Goal: Task Accomplishment & Management: Complete application form

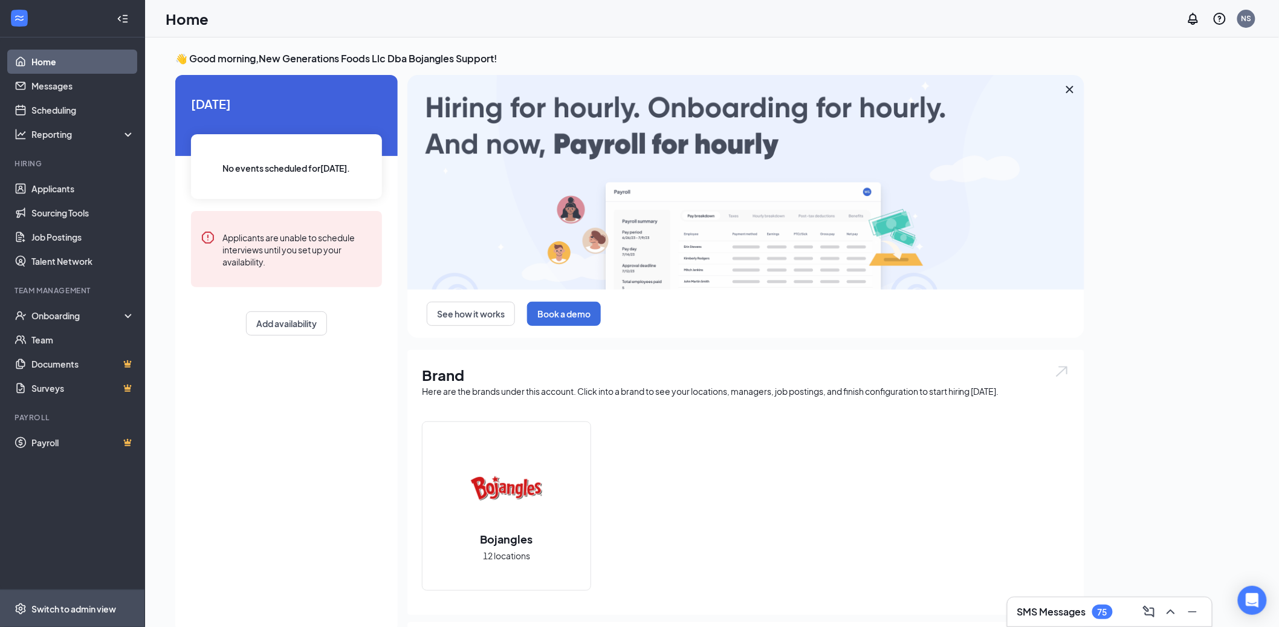
click at [70, 617] on span "Switch to admin view" at bounding box center [82, 608] width 103 height 37
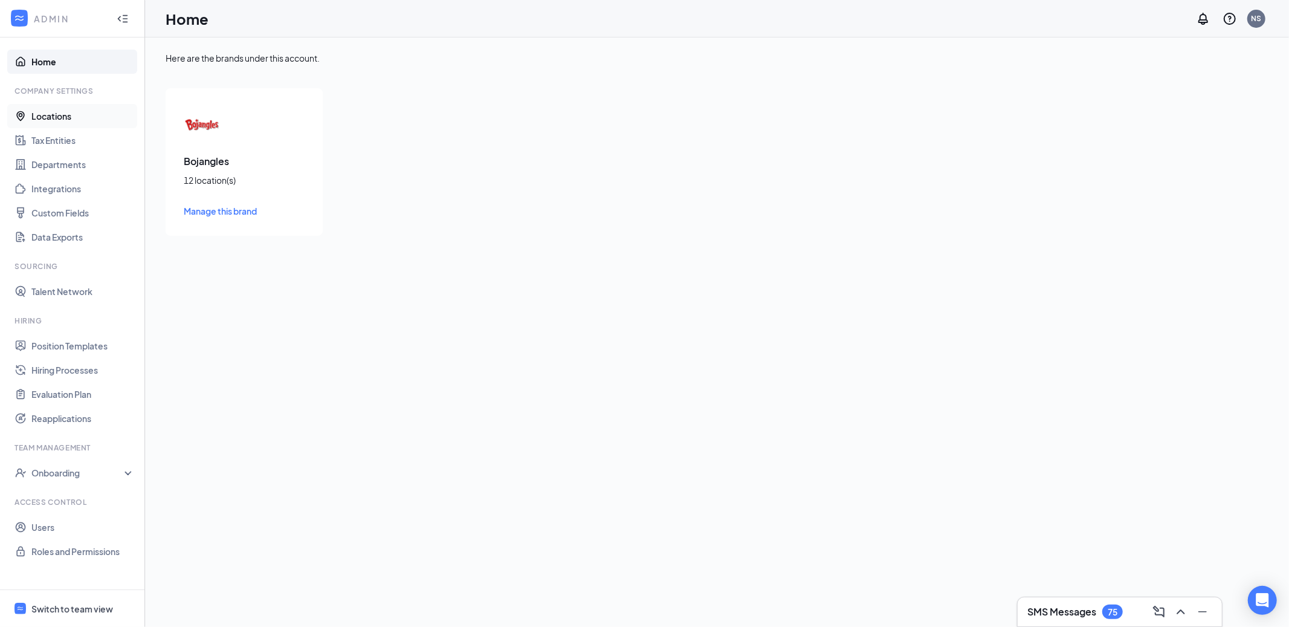
click at [59, 117] on link "Locations" at bounding box center [82, 116] width 103 height 24
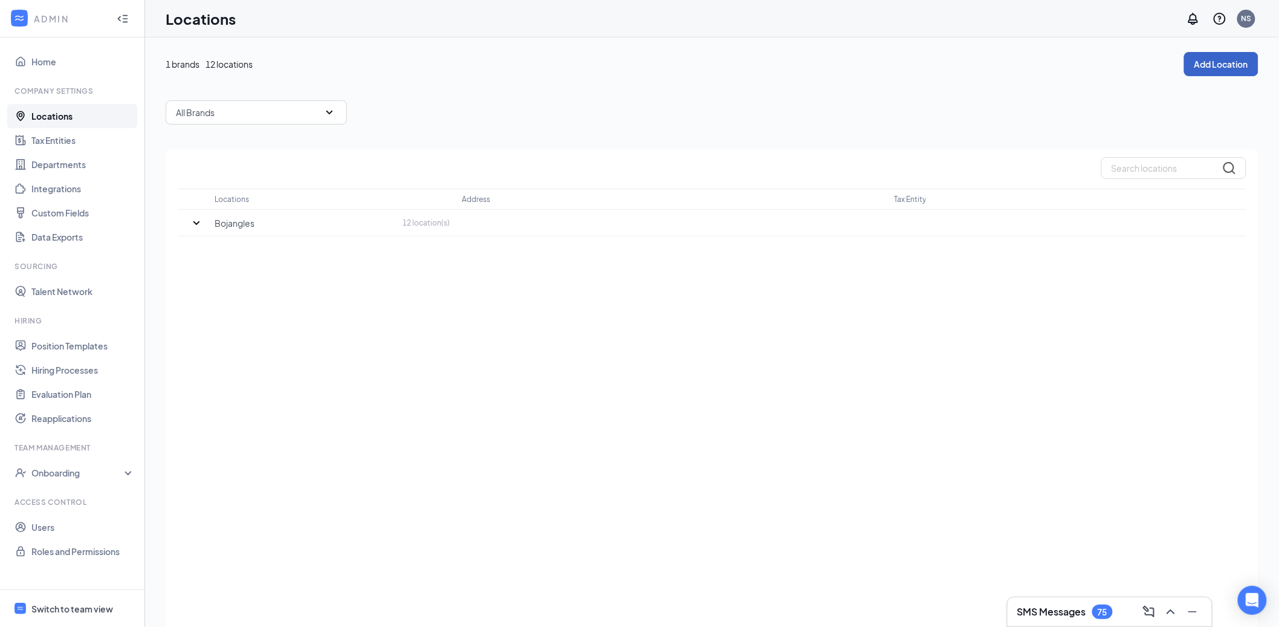
click at [1218, 61] on button "Add Location" at bounding box center [1221, 64] width 74 height 24
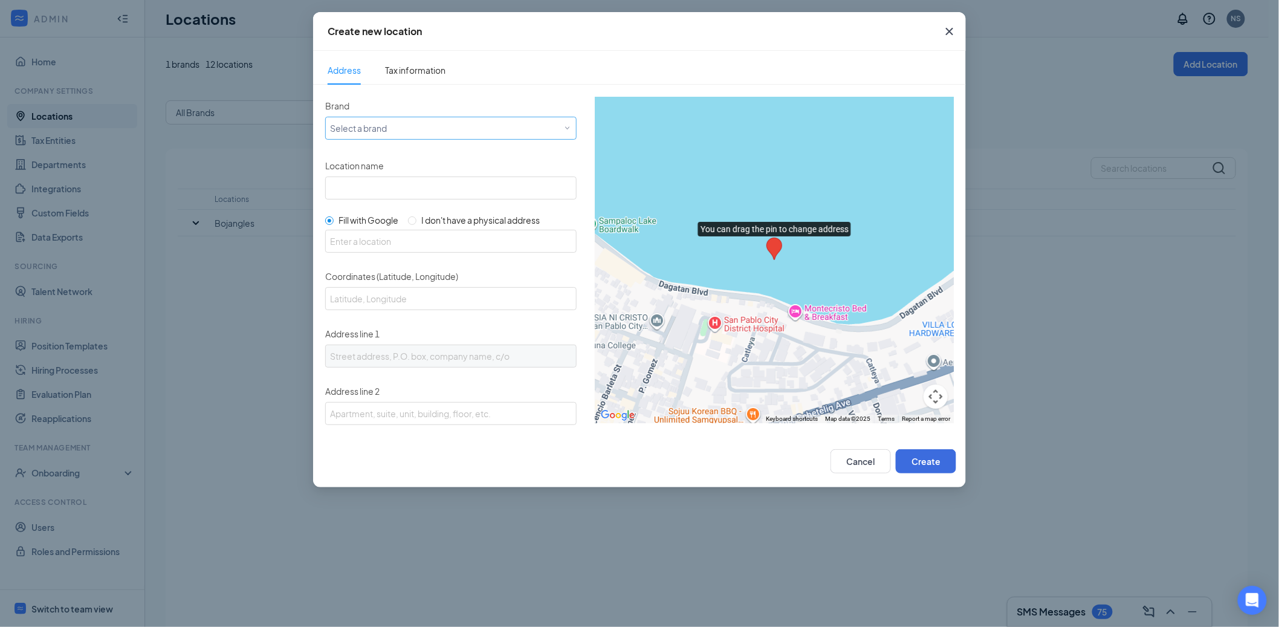
click at [412, 128] on div "Select a brand" at bounding box center [448, 127] width 236 height 15
click at [410, 147] on div "Bojangles" at bounding box center [449, 151] width 238 height 12
click at [423, 78] on span "Tax information" at bounding box center [415, 70] width 60 height 28
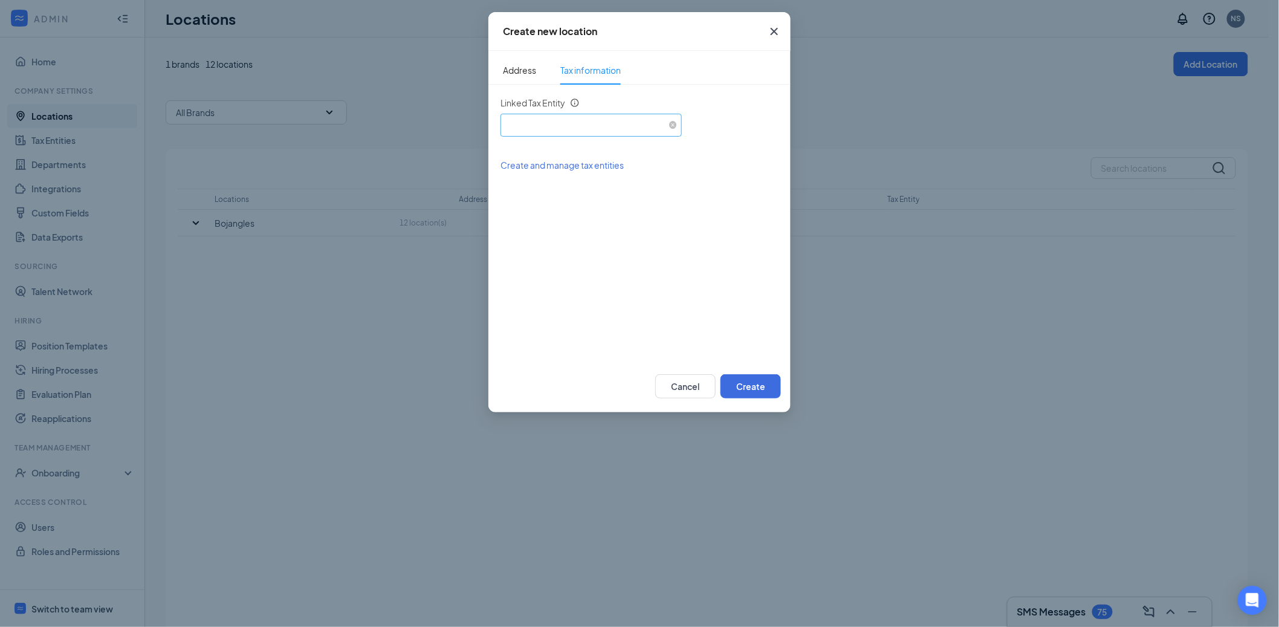
click at [537, 122] on div "Select an existing tax entity" at bounding box center [591, 123] width 172 height 18
click at [537, 158] on span "New Generation Foods, LLC (EIN: 202981584)" at bounding box center [666, 158] width 313 height 12
click at [524, 68] on span "Address" at bounding box center [519, 70] width 33 height 28
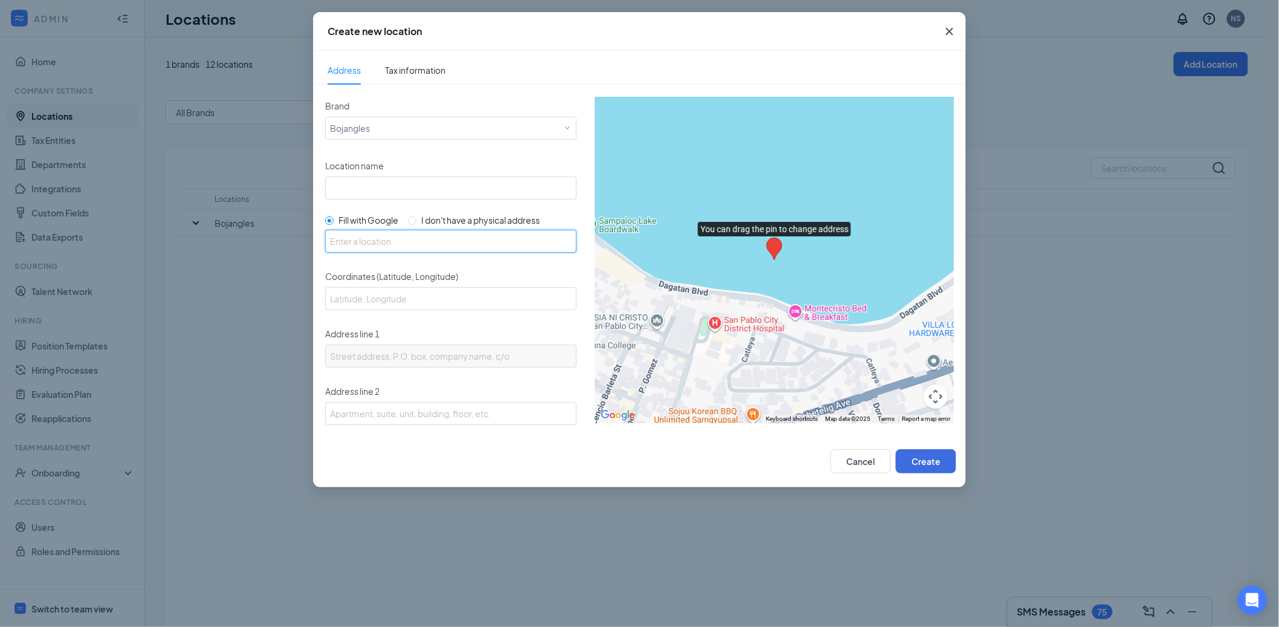
click at [399, 238] on input "text" at bounding box center [450, 241] width 251 height 23
paste input "14715 Hwy 232-431 N, Hazel Green, AL 35750."
drag, startPoint x: 420, startPoint y: 239, endPoint x: 443, endPoint y: 206, distance: 40.6
click at [466, 235] on input "14715 Hwy 232-431 N, Hazel Green, AL 35750" at bounding box center [450, 241] width 251 height 23
type input "14715 Hwy 232-431 N, Hazel Green, AL 35750"
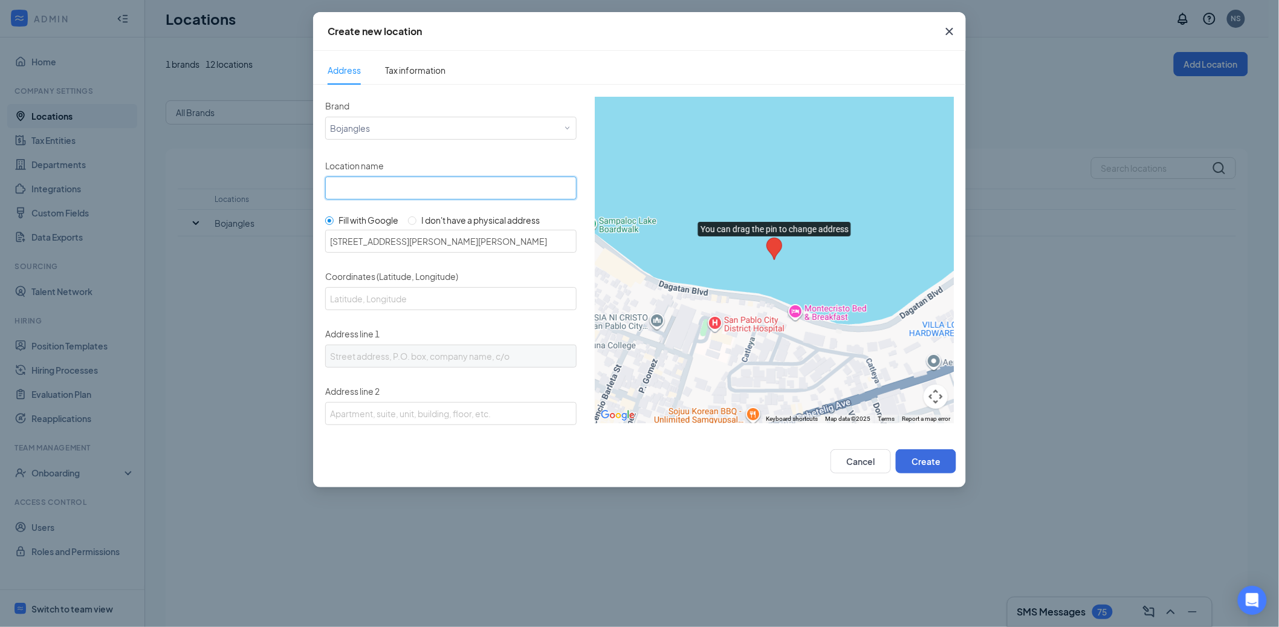
click at [435, 186] on input "Location name" at bounding box center [450, 188] width 251 height 23
drag, startPoint x: 370, startPoint y: 189, endPoint x: 536, endPoint y: 190, distance: 165.6
click at [536, 190] on input "Bojangles Location#1511 – Circleville" at bounding box center [450, 188] width 251 height 23
paste input "Hazel Green"
type input "Bojangles - Hazel Green"
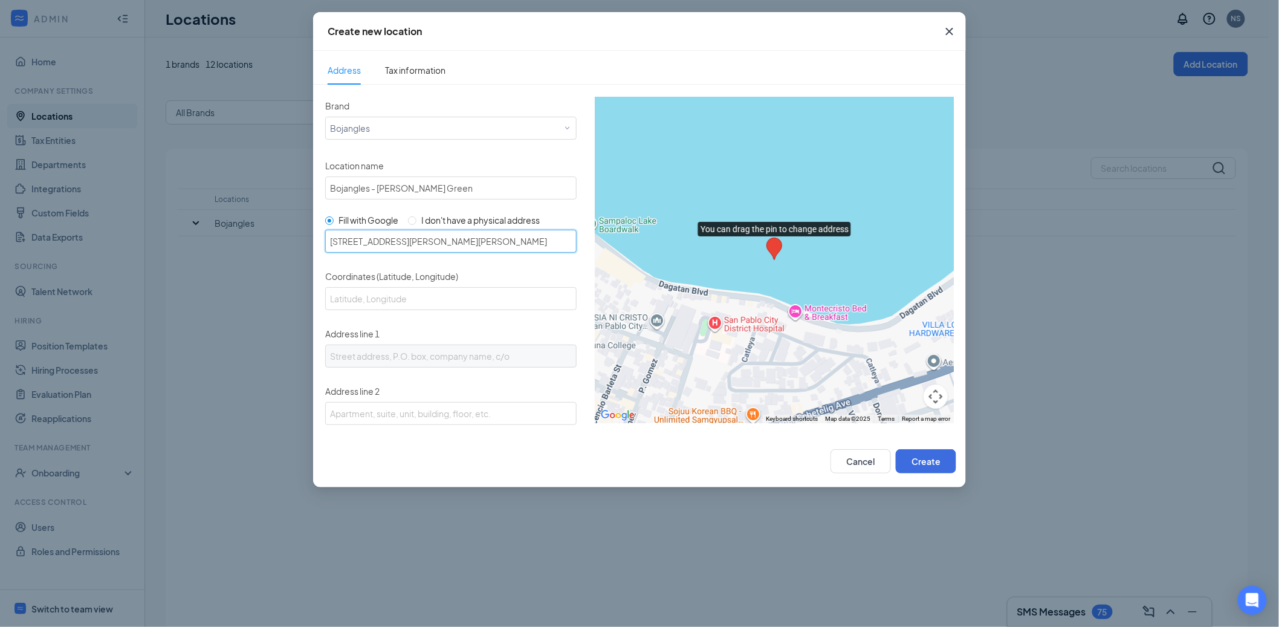
drag, startPoint x: 388, startPoint y: 239, endPoint x: 375, endPoint y: 242, distance: 12.3
click at [390, 239] on input "14715 Hwy 232-431 N, Hazel Green, AL 35750" at bounding box center [450, 241] width 251 height 23
drag, startPoint x: 372, startPoint y: 240, endPoint x: 413, endPoint y: 236, distance: 41.3
click at [413, 236] on input "14715 Hwy 232-431 N, Hazel Green, AL 35750" at bounding box center [450, 241] width 251 height 23
type input "Hazel Green Dr, Redland, AL 36093, USA"
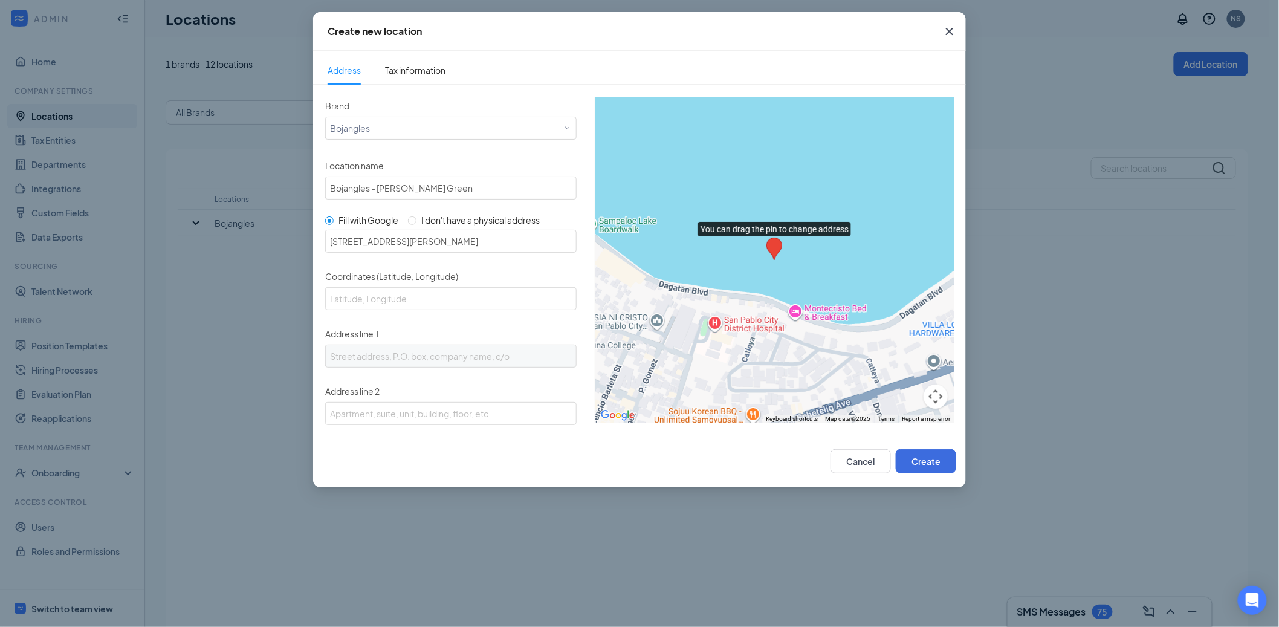
type input "32.4993726, -86.147603"
type input "Hazel Green Dr"
type input "Redland"
type input "AL"
type input "36093"
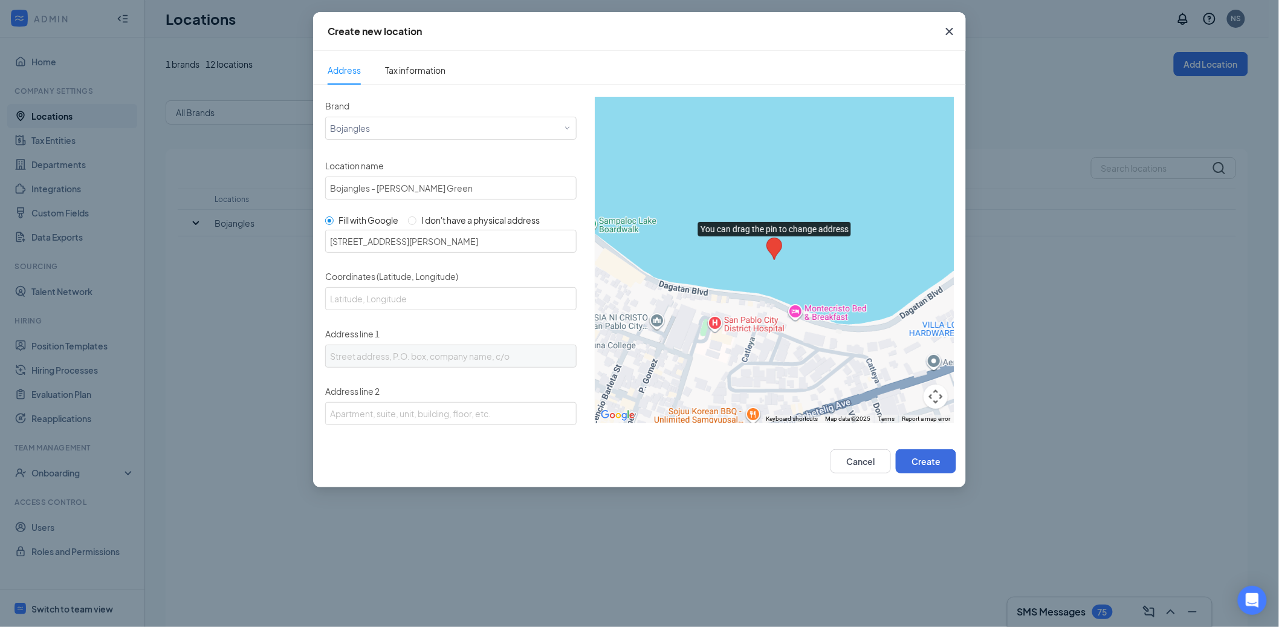
type input "US"
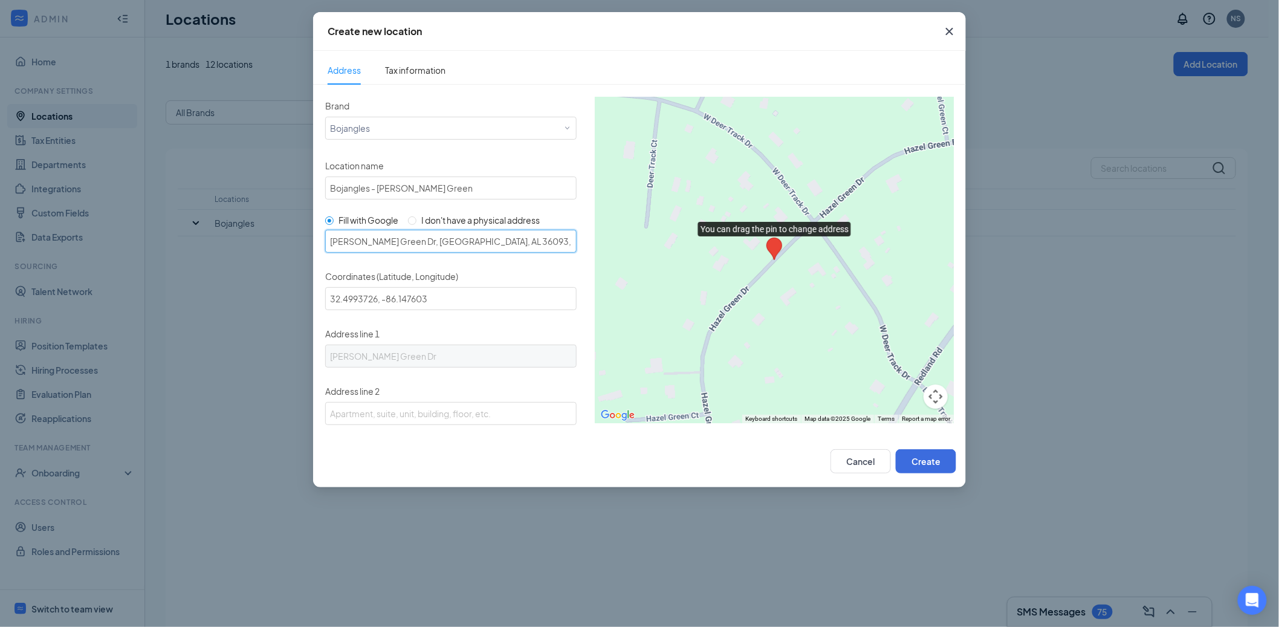
click at [381, 238] on input "Hazel Green Dr, Redland, AL 36093, USA" at bounding box center [450, 241] width 251 height 23
click at [516, 239] on input "Hazel Green Dr, Redland, AL 36093, USA" at bounding box center [450, 241] width 251 height 23
paste input "14715 Hwy 232-431 N, Hazel Green, AL 35750."
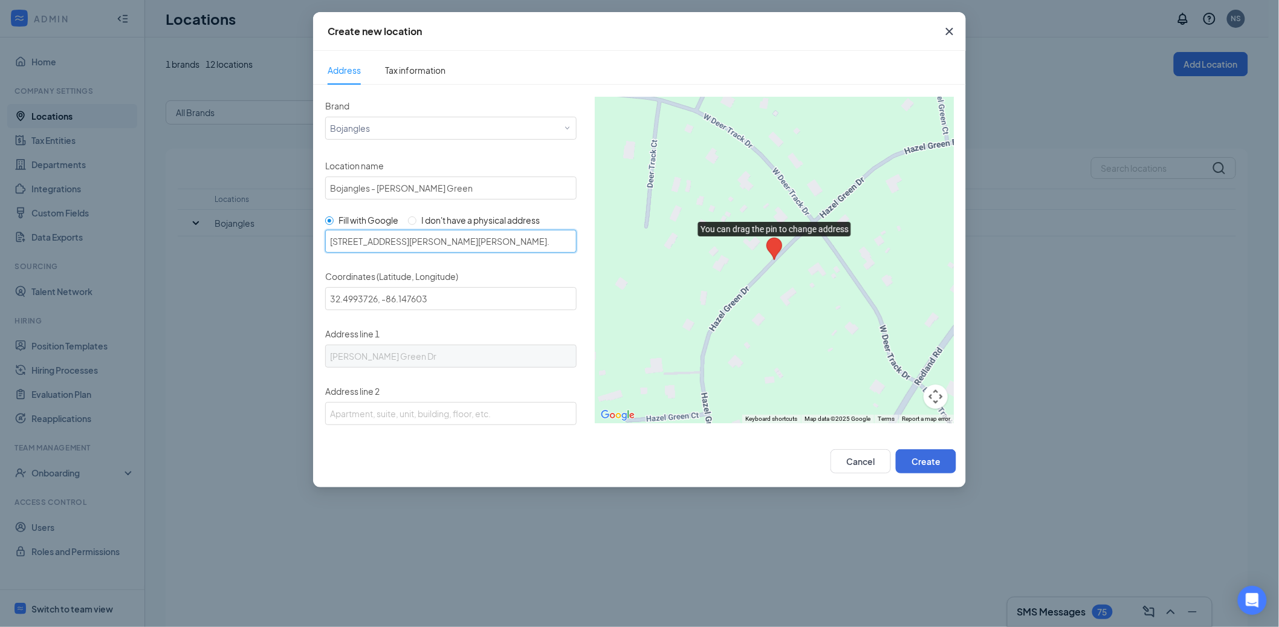
click at [362, 241] on input "14715 Hwy 232-431 N, Hazel Green, AL 35750." at bounding box center [450, 241] width 251 height 23
type input "14715 AL-431, Hazel Green, AL 35750, USA"
type input "34.948439, -86.5717897"
type input "14715 AL-431"
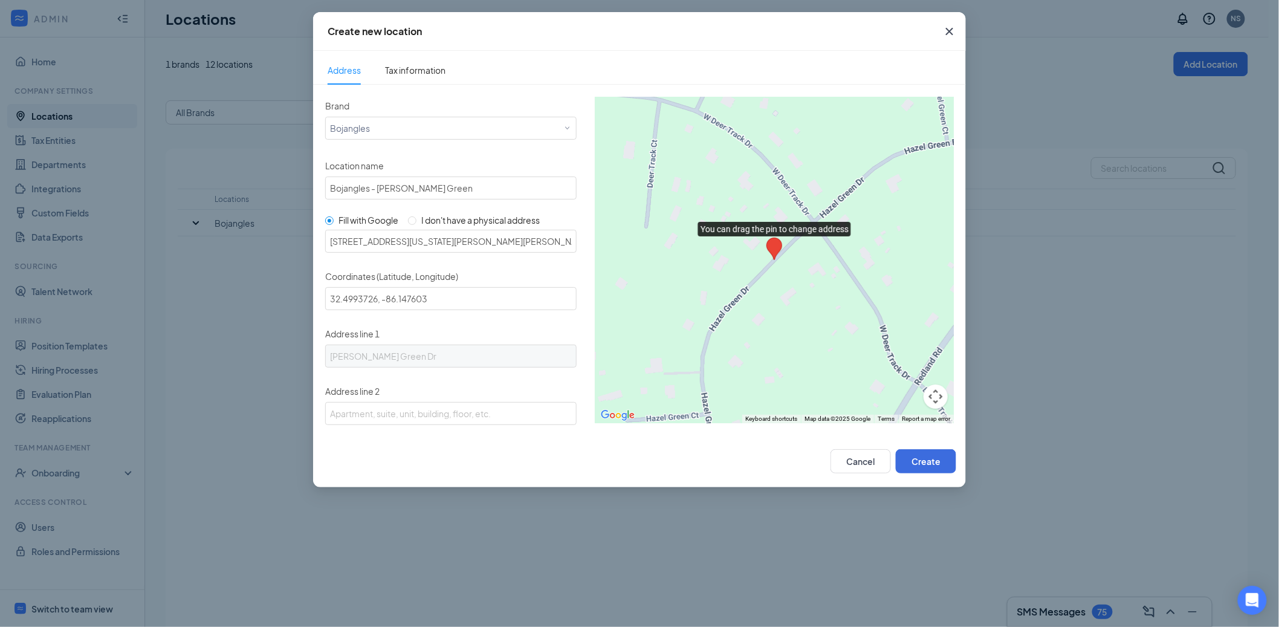
type input "Hazel Green"
type input "35750"
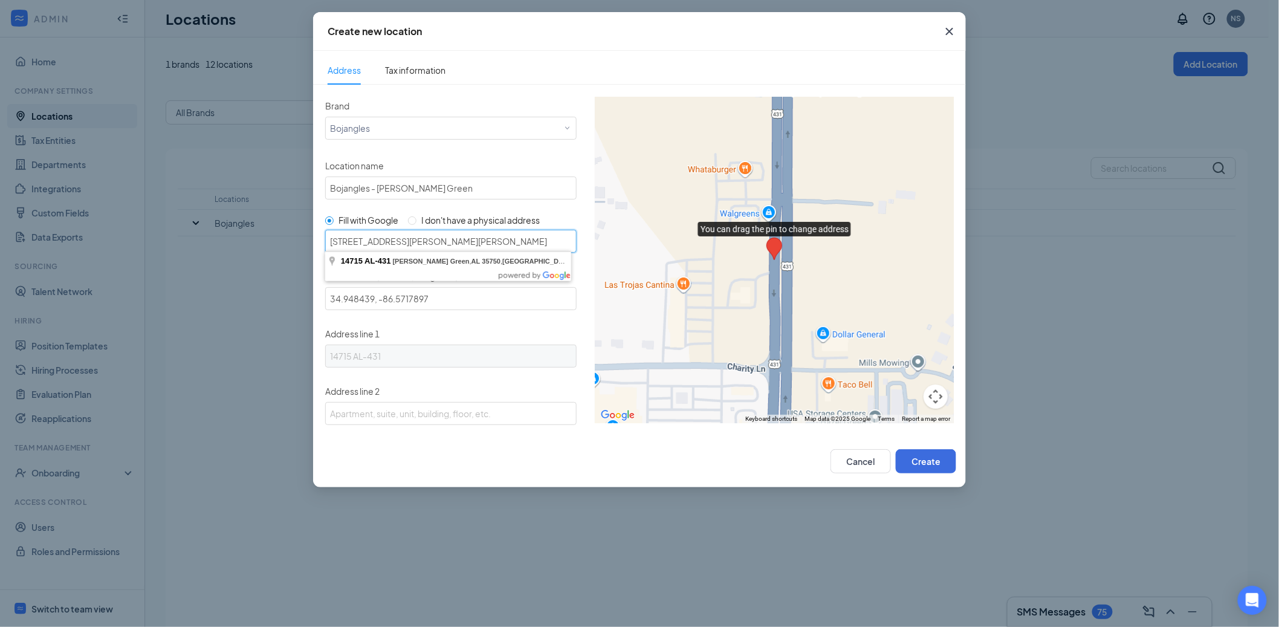
drag, startPoint x: 383, startPoint y: 239, endPoint x: 354, endPoint y: 237, distance: 29.7
click at [354, 237] on input "14715 AL-431, Hazel Green, AL 35750, USA" at bounding box center [450, 241] width 251 height 23
paste input "14715 Hwy 232-431 N, Hazel Green, AL 35750."
drag, startPoint x: 352, startPoint y: 237, endPoint x: 305, endPoint y: 237, distance: 47.8
click at [305, 237] on div "Create new location Address Tax information Brand Select a brand Bojangles Loca…" at bounding box center [639, 313] width 1279 height 627
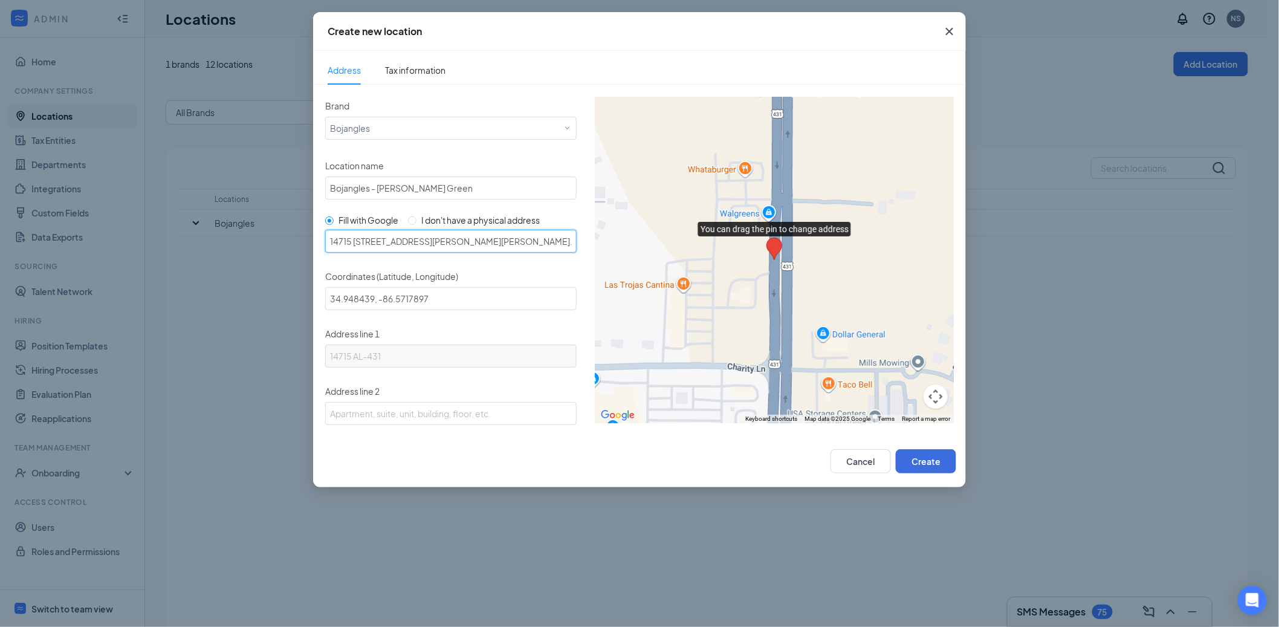
type input "14715 Hwy 232-431 N, Hazel Green, AL 35750. Hazel Green, AL 35750, USA"
click at [414, 244] on input "text" at bounding box center [450, 241] width 251 height 23
paste input "14715 Hwy 232-431 N, Hazel Green, AL 35750."
drag, startPoint x: 413, startPoint y: 239, endPoint x: 389, endPoint y: 239, distance: 24.8
click at [389, 239] on input "14715 Hwy 232-431 N, Hazel Green, AL 35750" at bounding box center [450, 241] width 251 height 23
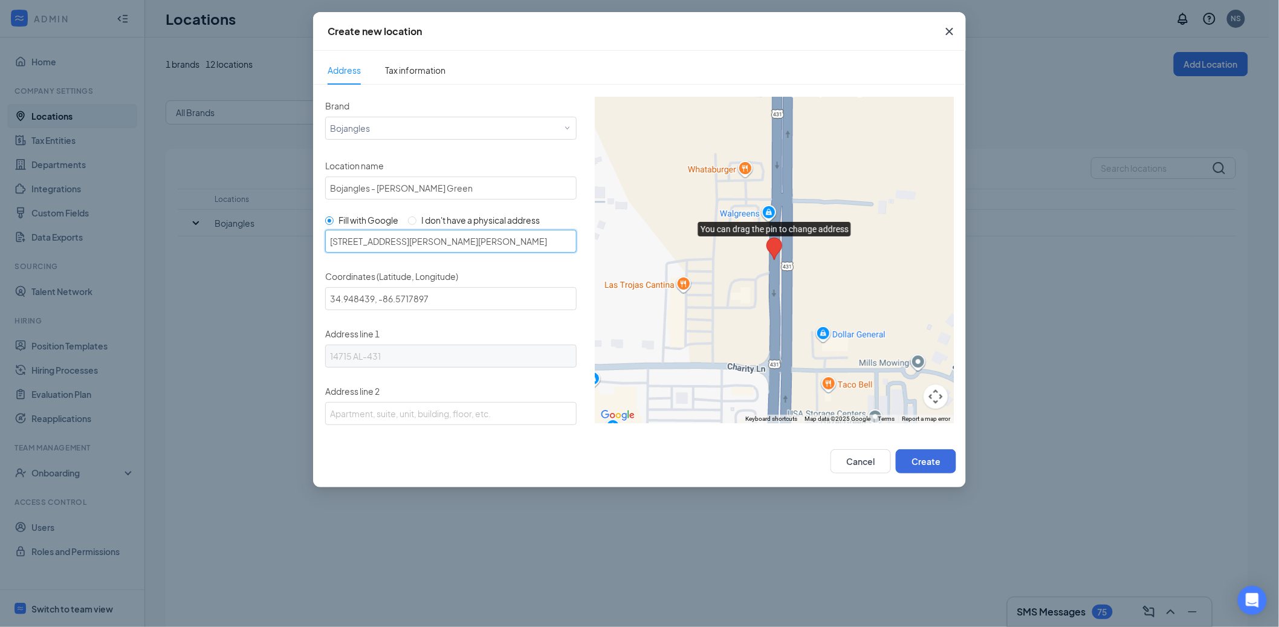
click at [401, 239] on input "14715 Hwy 232-431 N, Hazel Green, AL 35750" at bounding box center [450, 241] width 251 height 23
click at [391, 239] on input "14715 Hwy 232-431 N, Hazel Green, AL 35750" at bounding box center [450, 241] width 251 height 23
drag, startPoint x: 393, startPoint y: 240, endPoint x: 389, endPoint y: 234, distance: 7.0
click at [380, 236] on input "14715 Hwy 232-431 N, Hazel Green, AL 35750" at bounding box center [450, 241] width 251 height 23
click at [395, 241] on input "14715 Hwy 232-431 N, Hazel Green, AL 35750" at bounding box center [450, 241] width 251 height 23
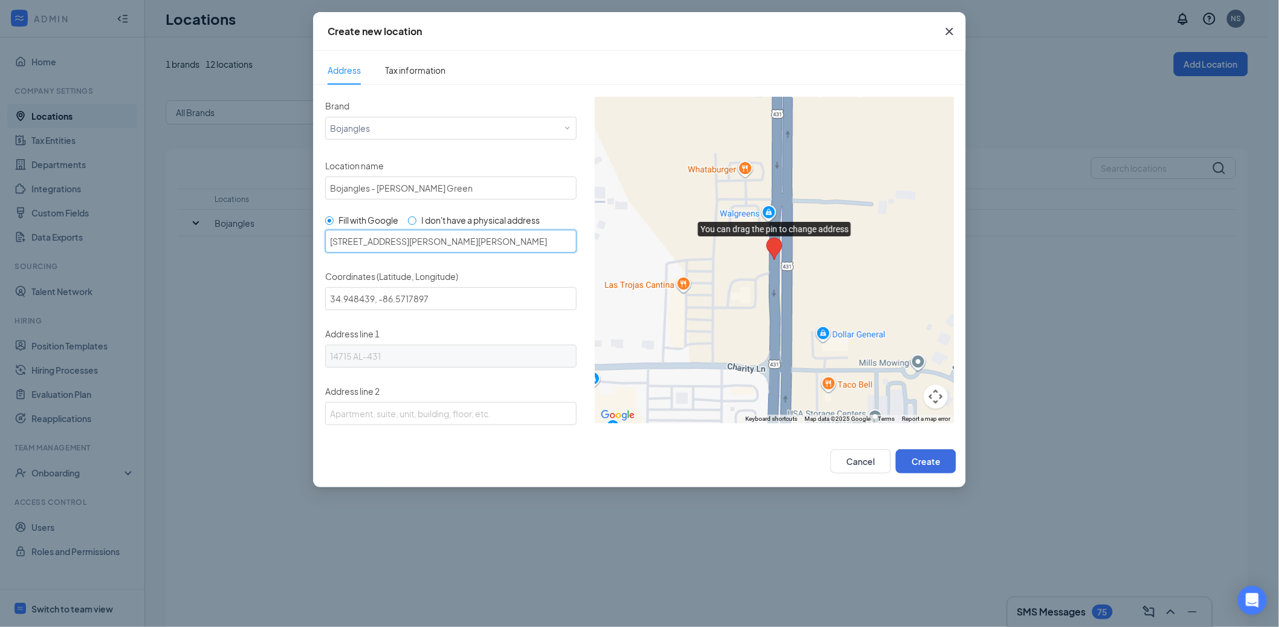
type input "14715 Hwy 232/431 N, Hazel Green, AL 35750"
click at [487, 215] on span "I don't have a physical address" at bounding box center [480, 220] width 118 height 11
click at [417, 216] on input "I don't have a physical address" at bounding box center [412, 220] width 8 height 8
radio input "true"
radio input "false"
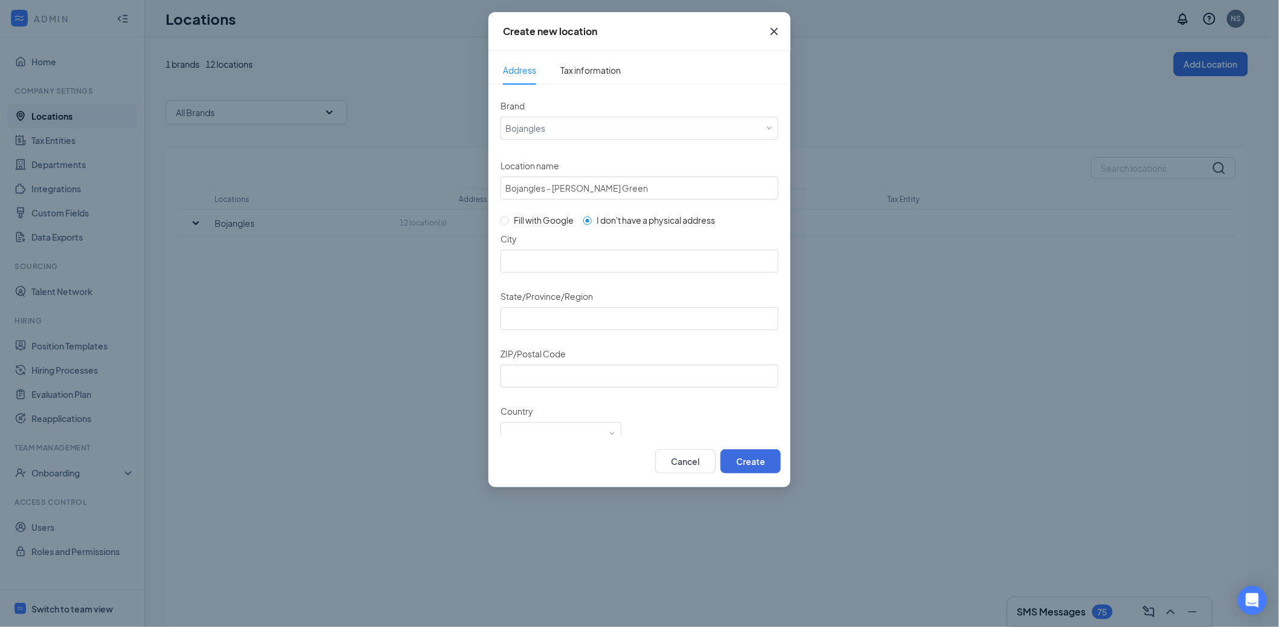
click at [530, 77] on span "Address" at bounding box center [519, 70] width 33 height 28
click at [583, 70] on span "Tax information" at bounding box center [590, 70] width 60 height 11
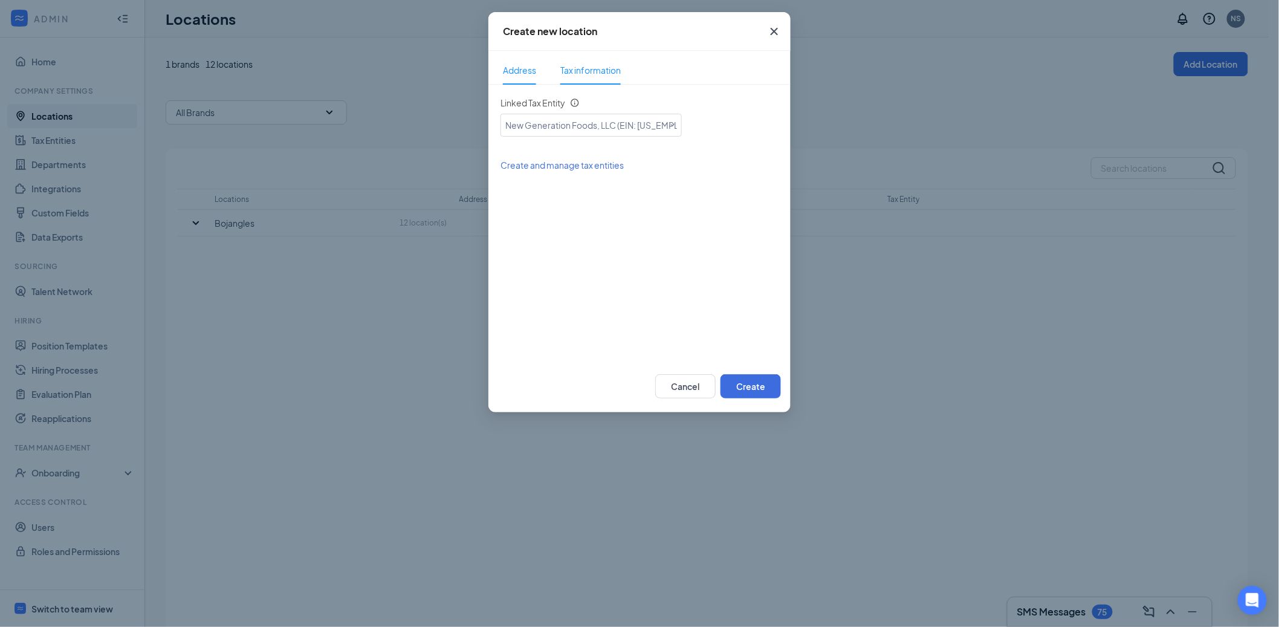
click at [531, 73] on span "Address" at bounding box center [519, 70] width 33 height 28
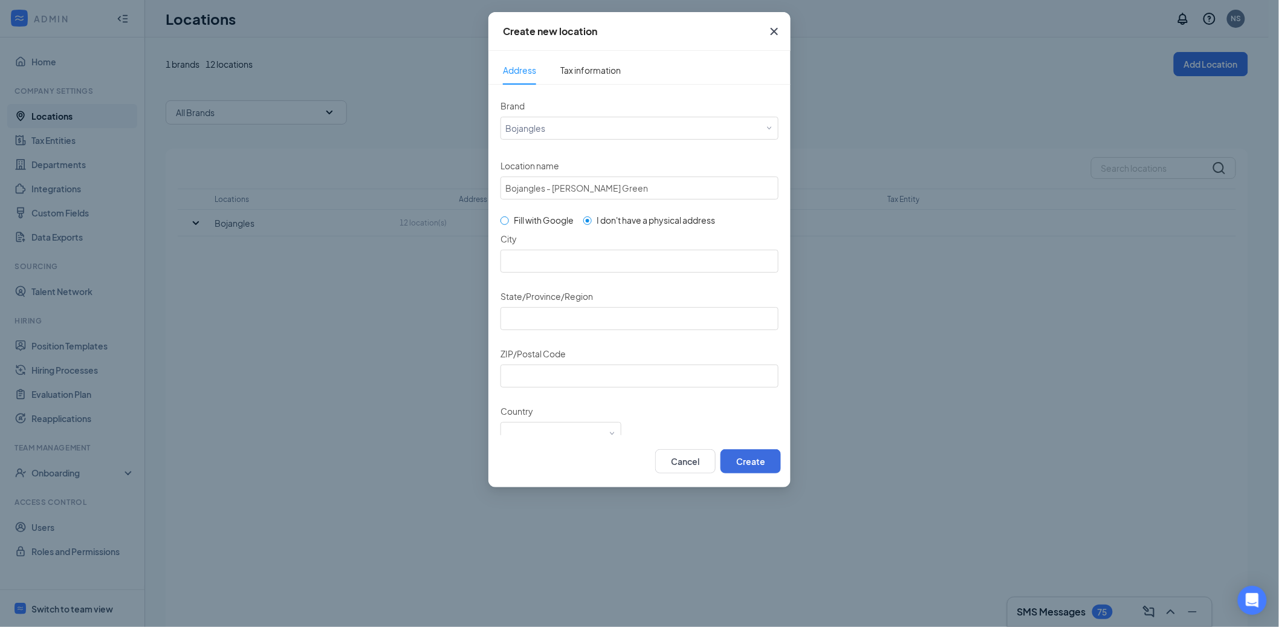
click at [523, 219] on span "Fill with Google" at bounding box center [544, 220] width 60 height 11
click at [509, 219] on input "Fill with Google" at bounding box center [505, 220] width 8 height 8
radio input "true"
radio input "false"
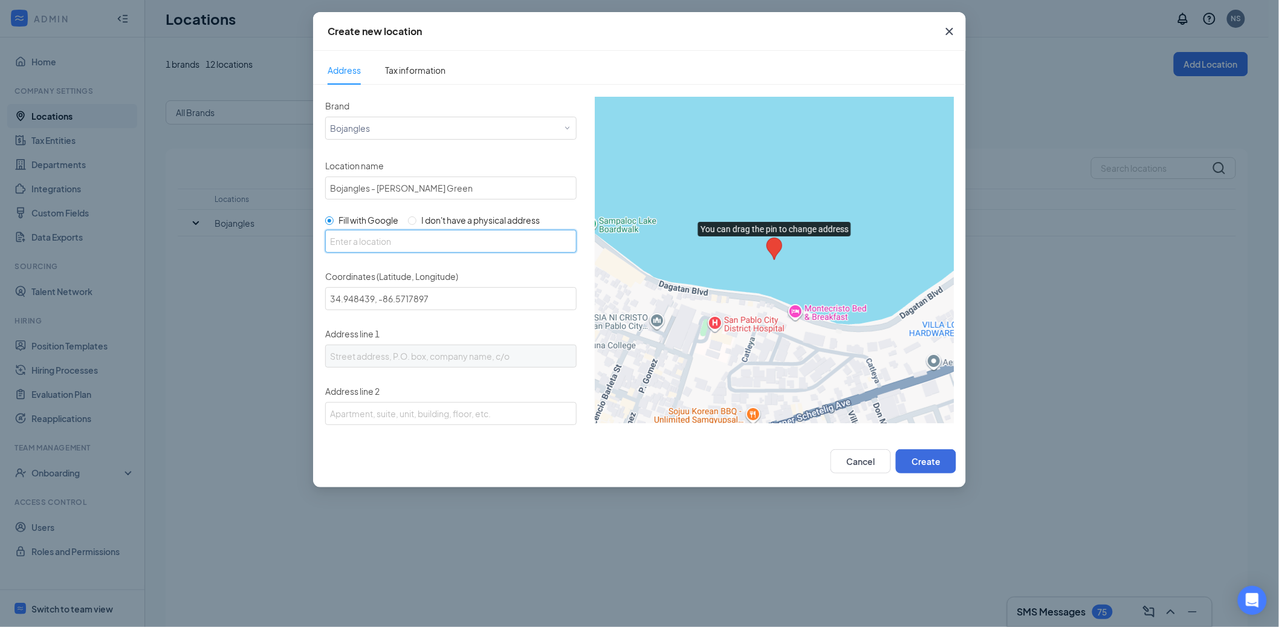
click at [410, 230] on input "text" at bounding box center [450, 241] width 251 height 23
paste input "14715 Hwy 232-431 N, Hazel Green, AL 35750."
drag, startPoint x: 391, startPoint y: 239, endPoint x: 394, endPoint y: 248, distance: 9.6
click at [391, 239] on input "14715 Hwy 232-431 N, Hazel Green, AL 35750." at bounding box center [450, 241] width 251 height 23
drag, startPoint x: 412, startPoint y: 239, endPoint x: 374, endPoint y: 238, distance: 38.7
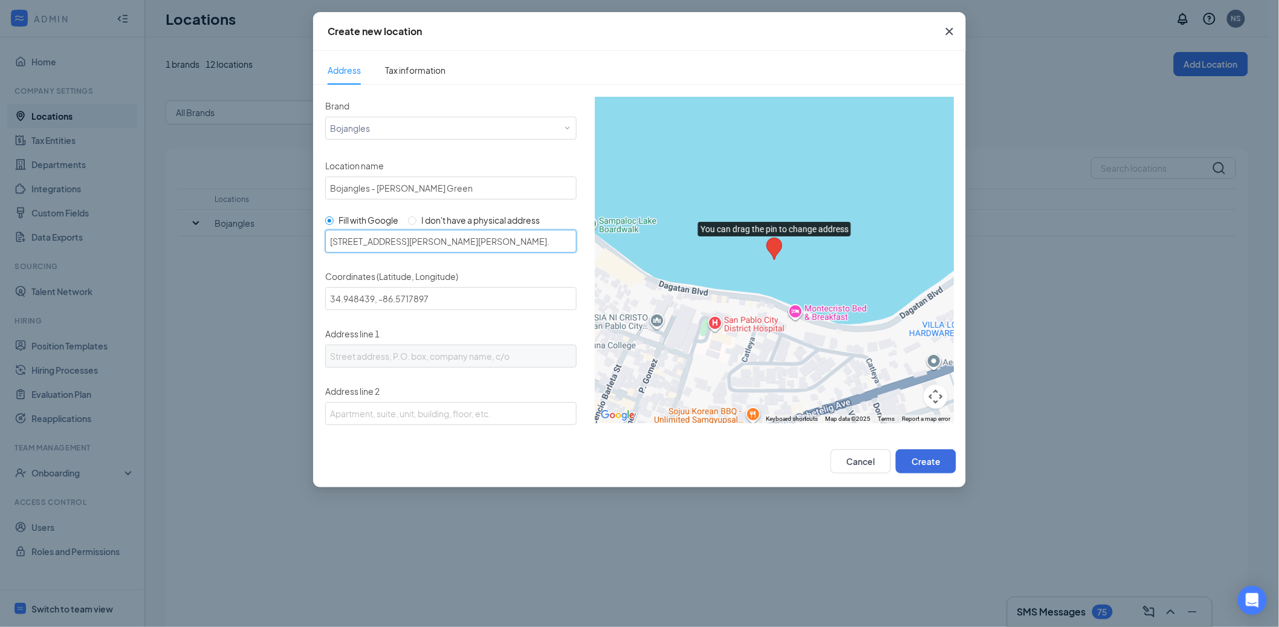
click at [374, 238] on input "14715 Hwy 232/431 N, Hazel Green, AL 35750." at bounding box center [450, 241] width 251 height 23
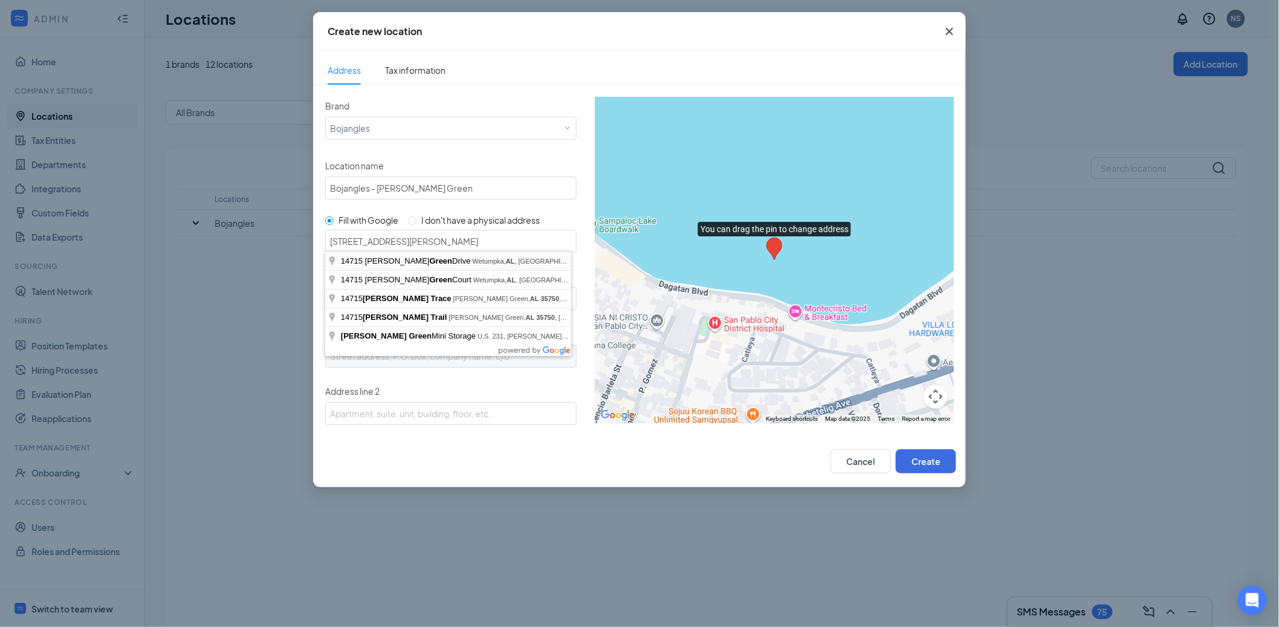
type input "Hazel Green Dr, Redland, AL 36093, USA"
type input "32.4993726, -86.147603"
type input "Hazel Green Dr"
type input "Redland"
type input "AL"
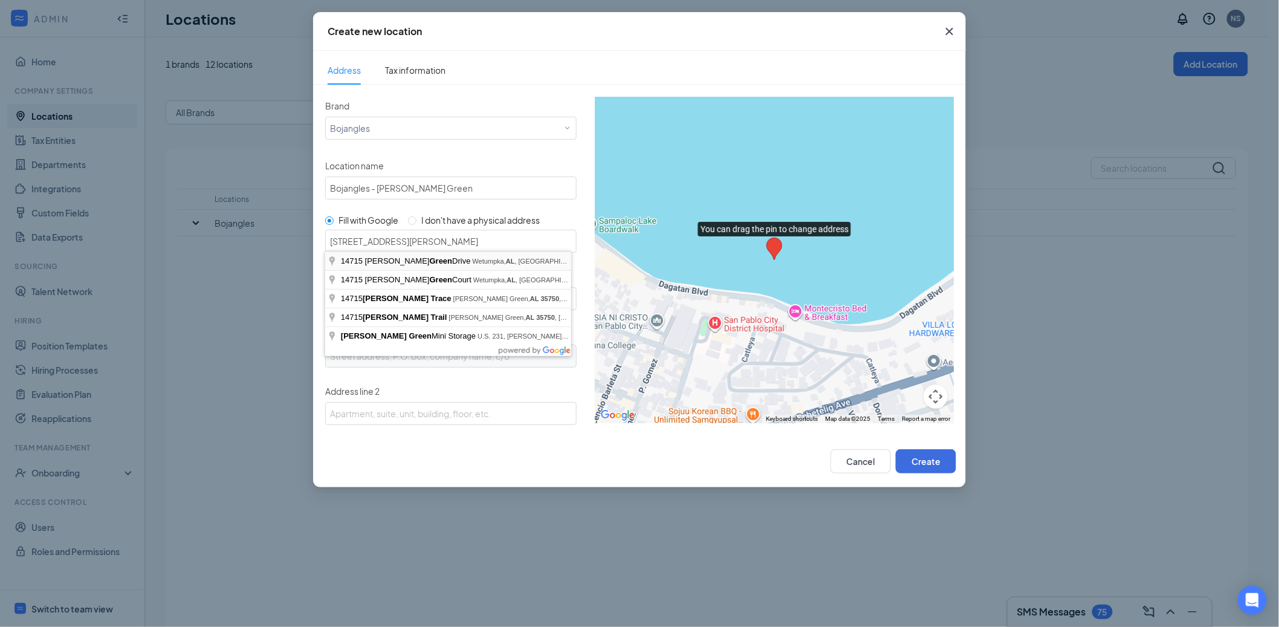
type input "36093"
type input "US"
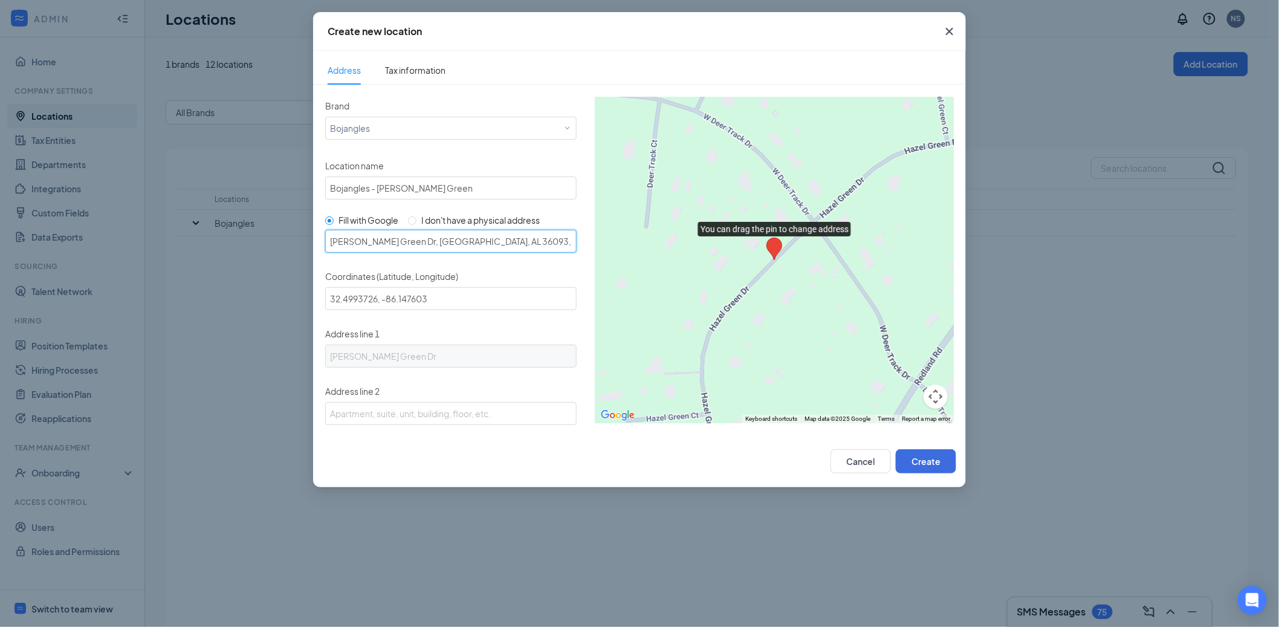
click at [386, 236] on input "Hazel Green Dr, Redland, AL 36093, USA" at bounding box center [450, 241] width 251 height 23
paste input "232/431 N"
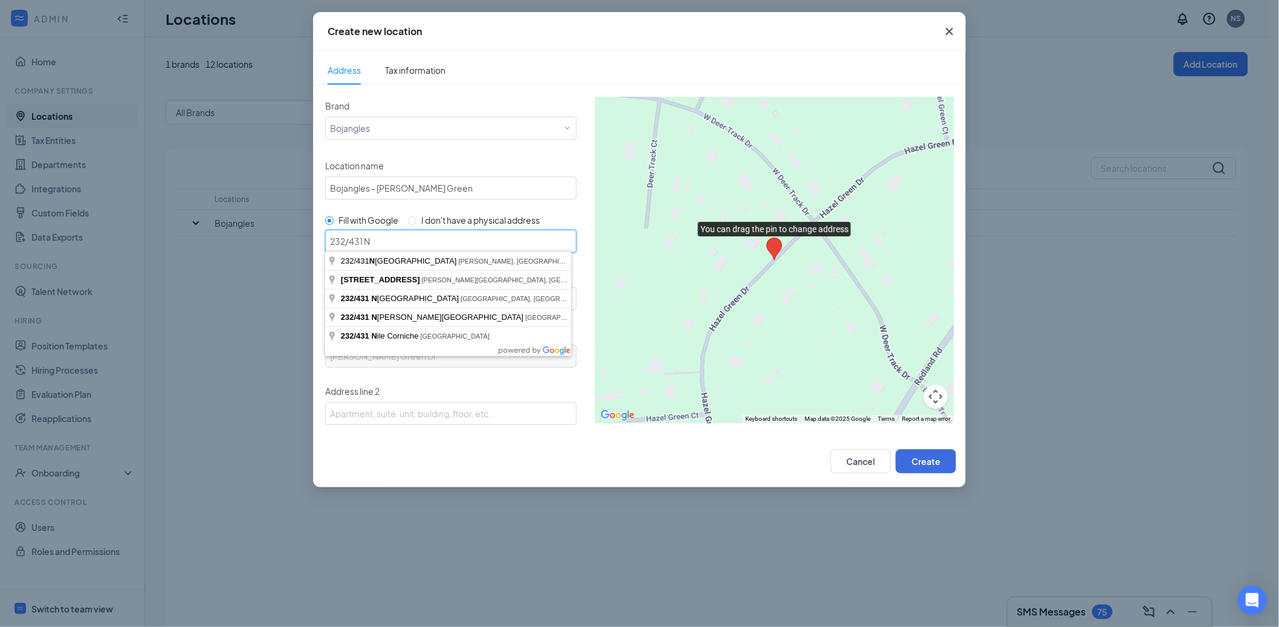
click at [431, 247] on input "232/431 N" at bounding box center [450, 241] width 251 height 23
paste input "4715 Hwy 231-431 N Hazel Green, Alabama 35750"
type input "4715 Hwy 231-431 N Hazel Green, Alabama 35750"
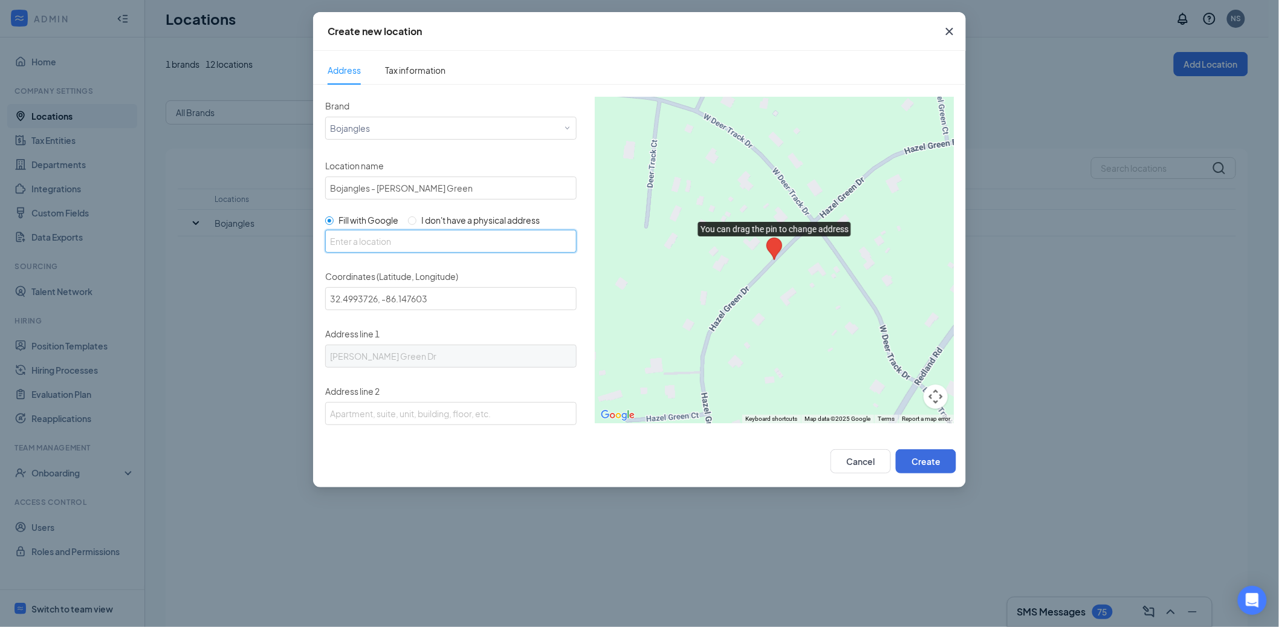
click at [431, 247] on input "text" at bounding box center [450, 241] width 251 height 23
paste input "4715 Hwy 231-431 N Hazel Green, Alabama 35750"
type input "12290 Hwy 231/431 N, Meridianville, AL 35759, USA"
type input "34.8710096, -86.5693338"
type input "12290 Hwy 231/431 N"
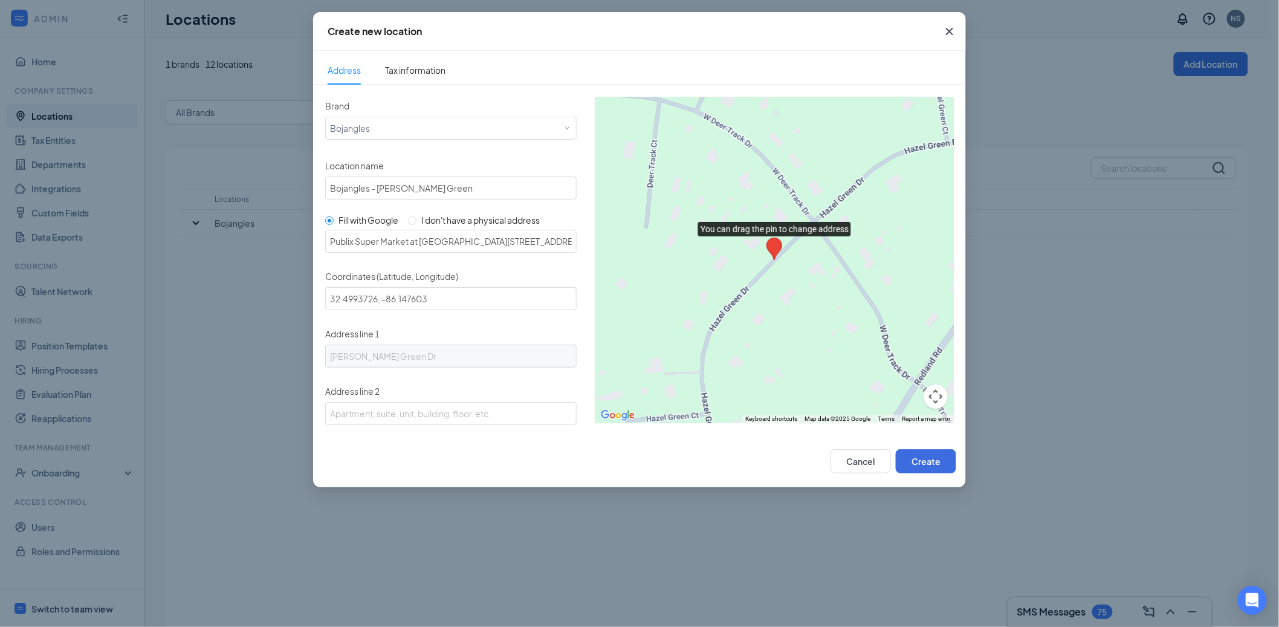
type input "Meridianville"
type input "35759"
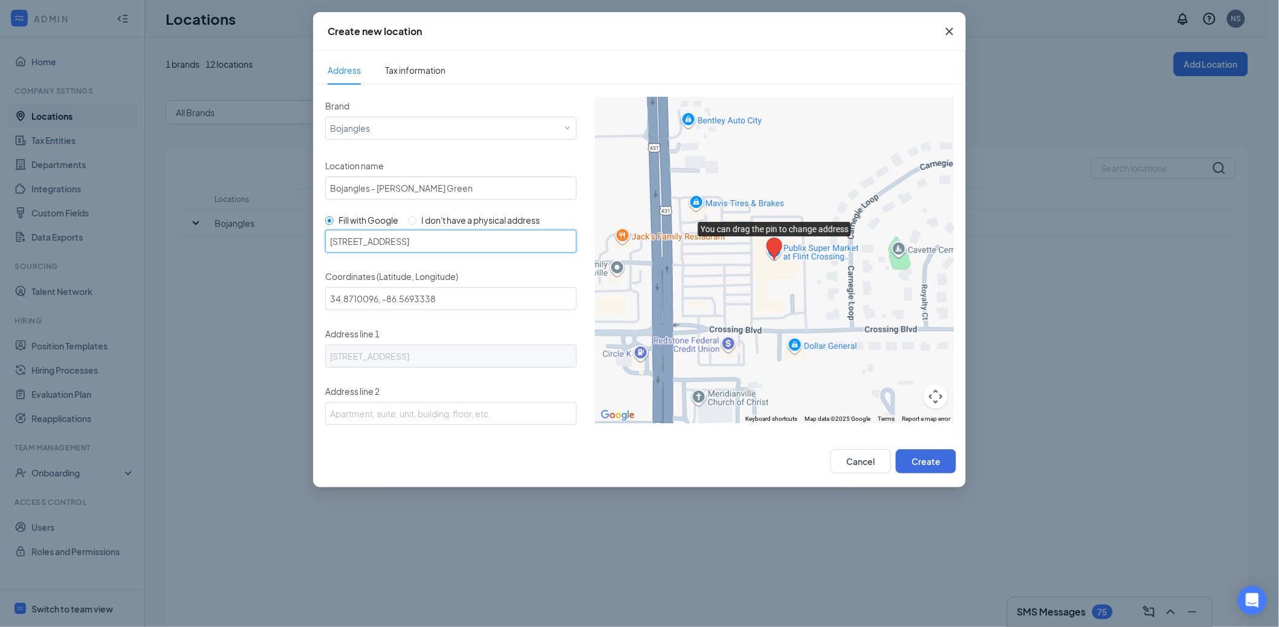
click at [338, 242] on input "12290 Hwy 231/431 N, Meridianville, AL 35759, USA" at bounding box center [450, 241] width 251 height 23
paste input "4715"
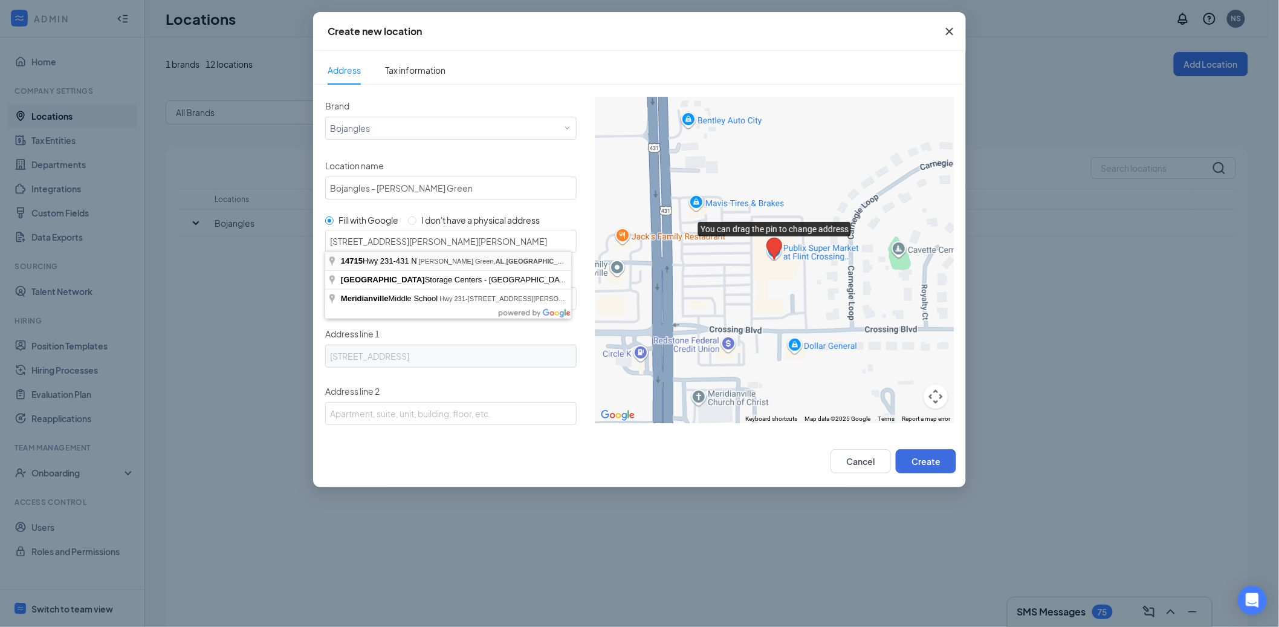
type input "14715 Hwy 231-431 N, Hazel Green, AL 35750, USA"
type input "34.9484712, -86.5721944"
type input "14715 Hwy 231-431 N"
type input "Hazel Green"
type input "35750"
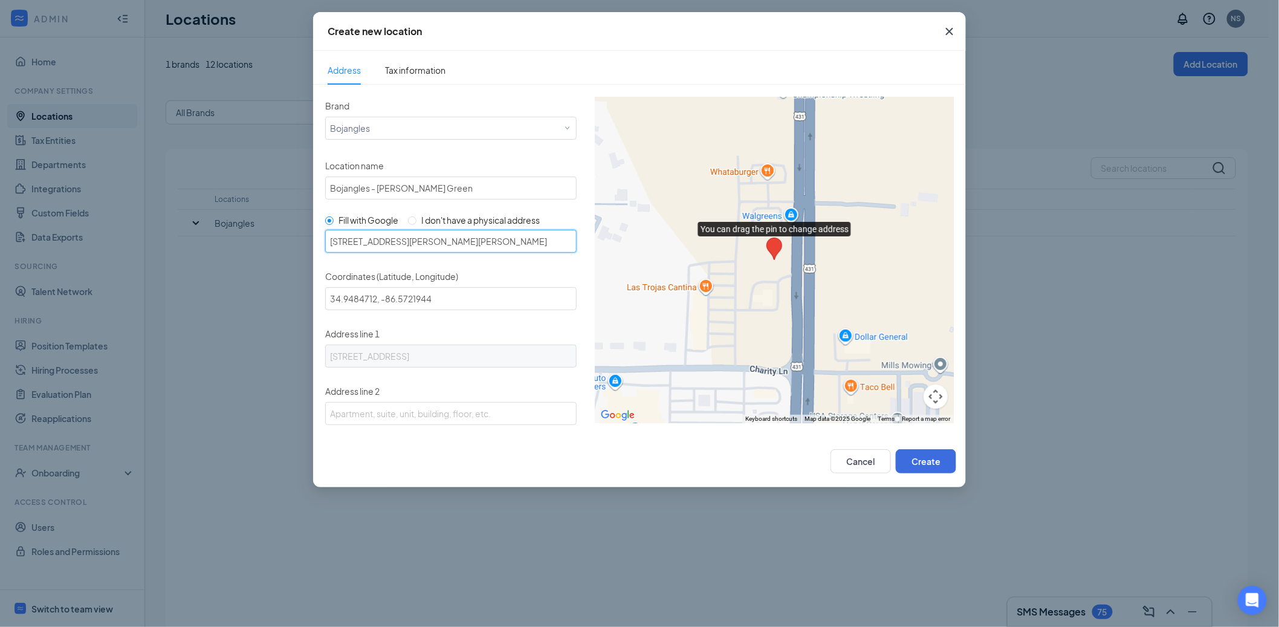
click at [386, 239] on input "14715 Hwy 231-431 N, Hazel Green, AL 35750, USA" at bounding box center [450, 241] width 251 height 23
type input "14715 Hwy 232-431 N, Hazel Green, AL 35750, USA"
click at [635, 60] on ul "Address Tax information" at bounding box center [639, 68] width 653 height 34
click at [933, 457] on button "Create" at bounding box center [926, 461] width 60 height 24
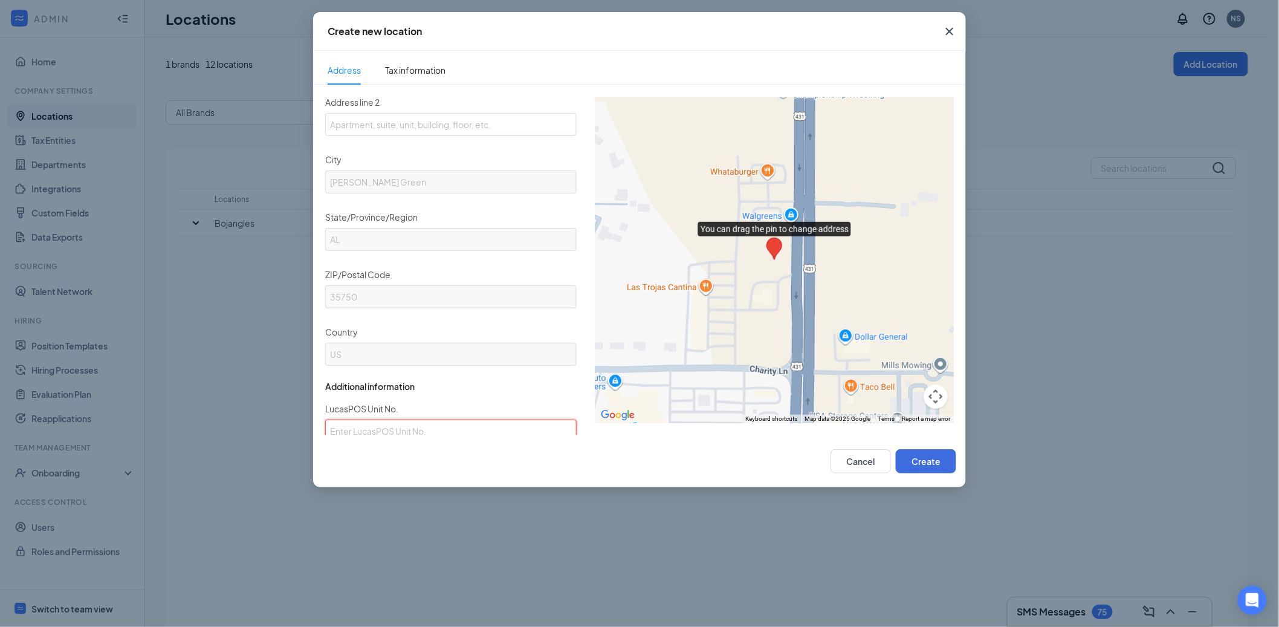
click at [451, 425] on input "LucasPOS Unit No." at bounding box center [450, 431] width 251 height 23
paste input "1510"
type input "1510"
click at [943, 475] on div "Cancel Create" at bounding box center [639, 461] width 653 height 52
click at [938, 467] on button "Create" at bounding box center [926, 461] width 60 height 24
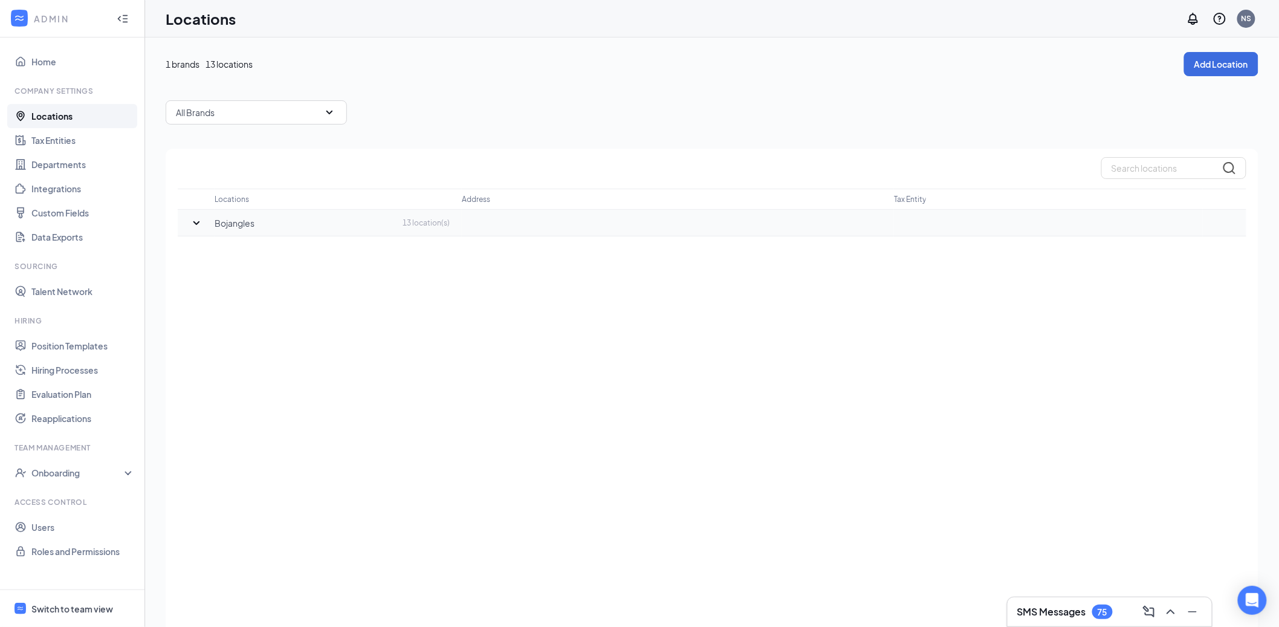
click at [195, 221] on icon "SmallChevronDown" at bounding box center [196, 223] width 15 height 15
